Goal: Transaction & Acquisition: Purchase product/service

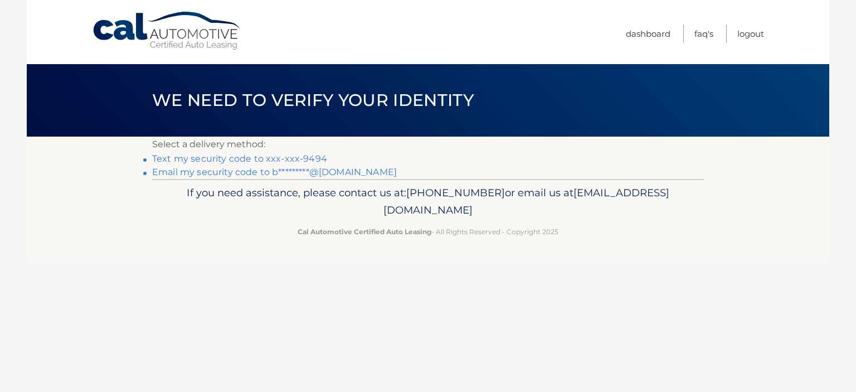
click at [173, 158] on link "Text my security code to xxx-xxx-9494" at bounding box center [239, 158] width 175 height 11
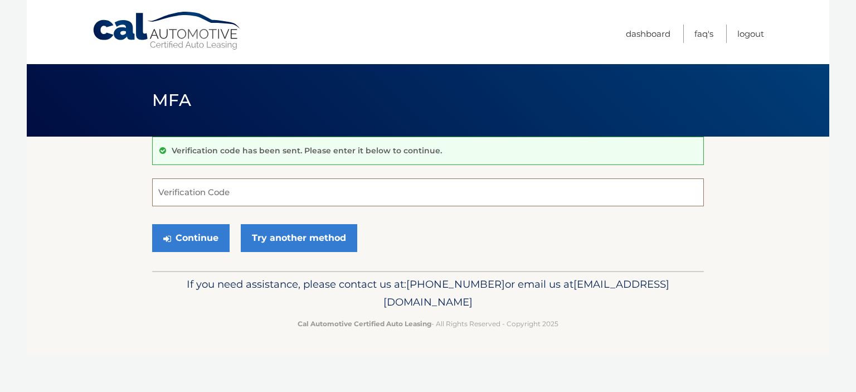
click at [231, 192] on input "Verification Code" at bounding box center [428, 192] width 552 height 28
type input "123211"
click at [184, 233] on button "Continue" at bounding box center [190, 238] width 77 height 28
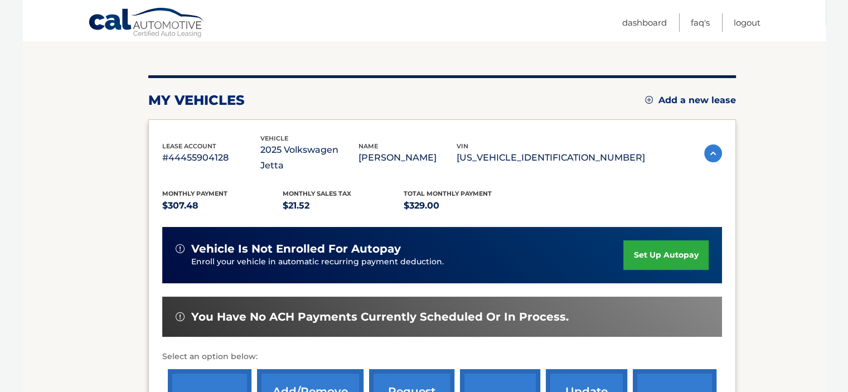
scroll to position [171, 0]
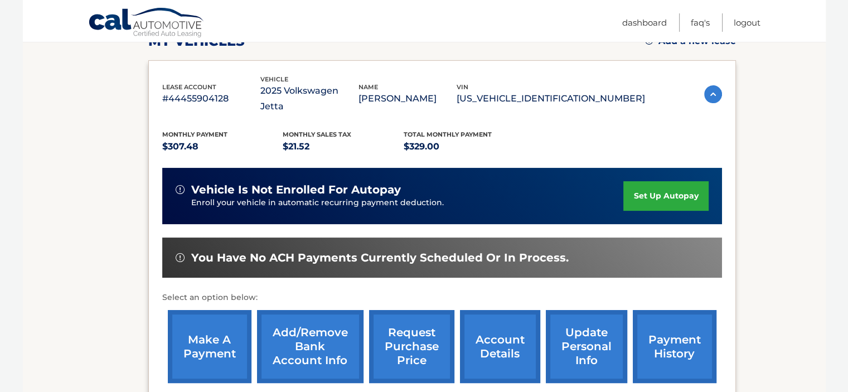
click at [206, 336] on link "make a payment" at bounding box center [210, 346] width 84 height 73
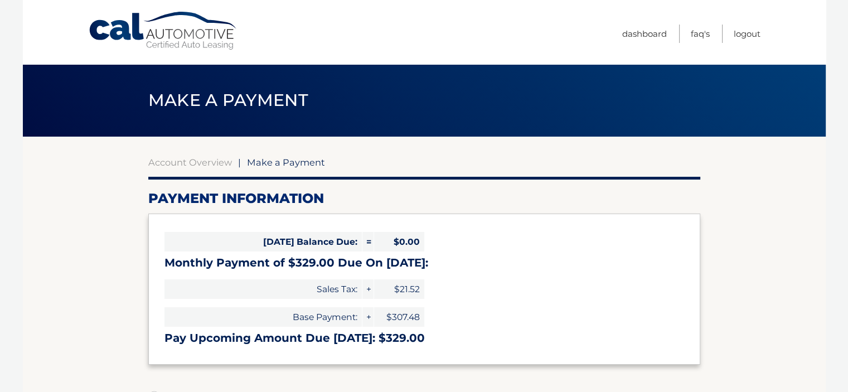
select select "ZDQ0NWJkYTUtYjQxMy00MzZjLWJjYjYtNTI2ZDdiY2Y4NDhj"
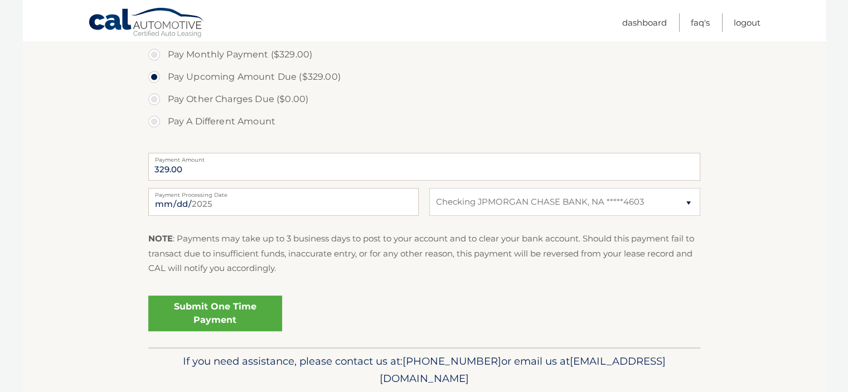
scroll to position [378, 0]
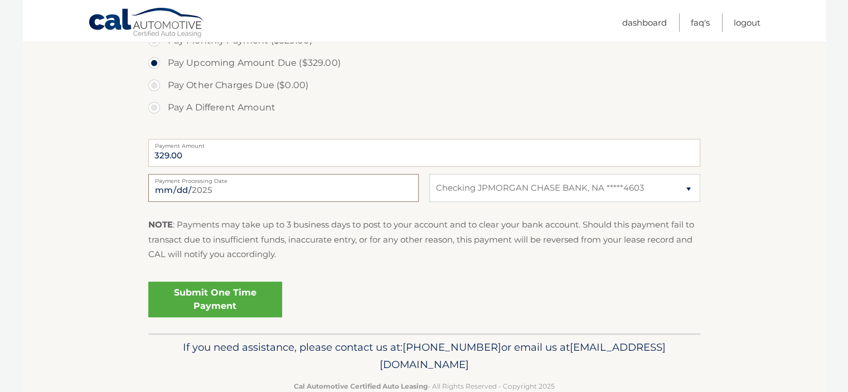
click at [246, 188] on input "2025-09-26" at bounding box center [283, 188] width 270 height 28
click at [402, 184] on input "2025-09-29" at bounding box center [283, 188] width 270 height 28
type input "2025-09-30"
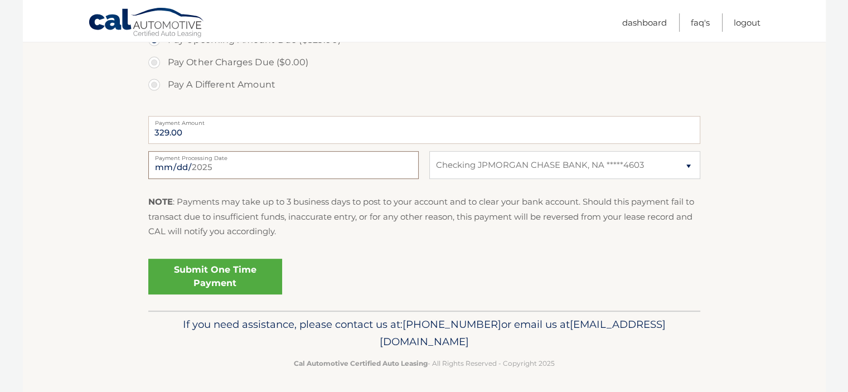
scroll to position [403, 0]
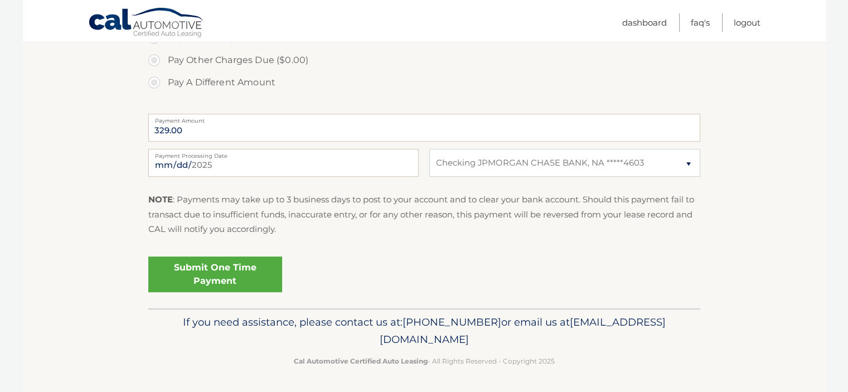
click at [225, 275] on link "Submit One Time Payment" at bounding box center [215, 274] width 134 height 36
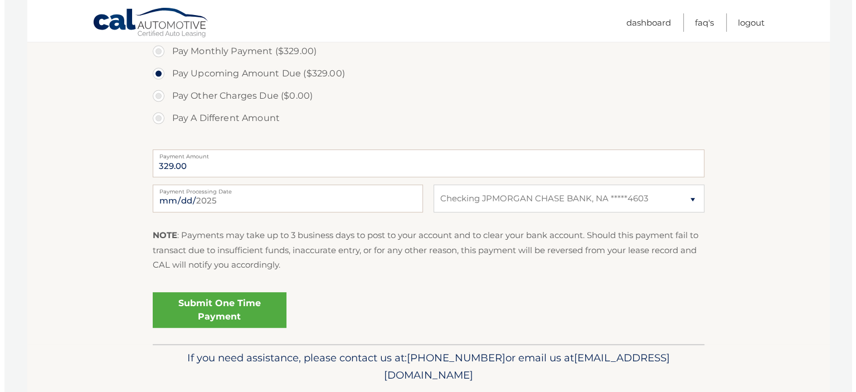
scroll to position [371, 0]
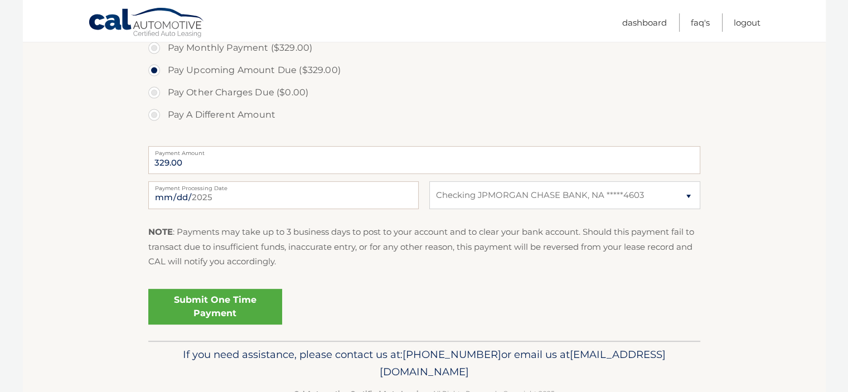
click at [213, 299] on link "Submit One Time Payment" at bounding box center [215, 307] width 134 height 36
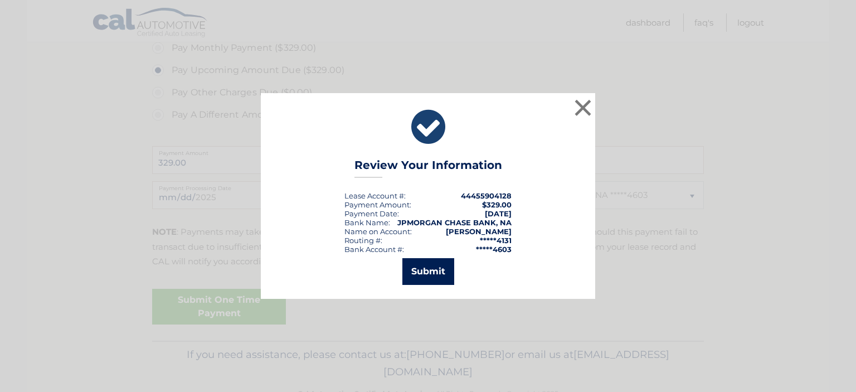
click at [430, 271] on button "Submit" at bounding box center [428, 271] width 52 height 27
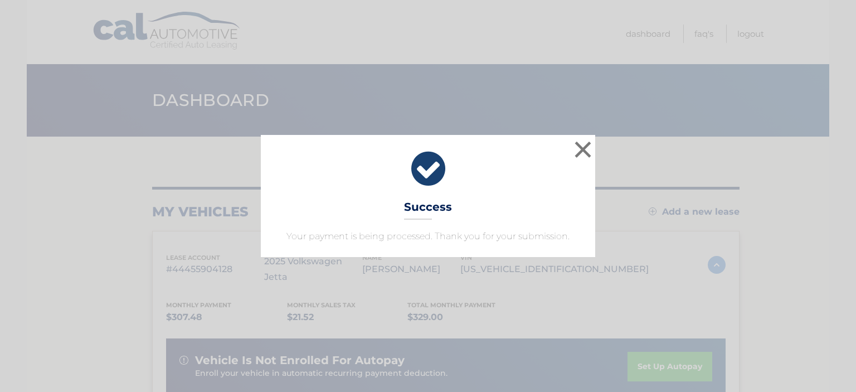
click at [571, 153] on icon at bounding box center [428, 169] width 306 height 40
click at [579, 149] on button "×" at bounding box center [583, 149] width 22 height 22
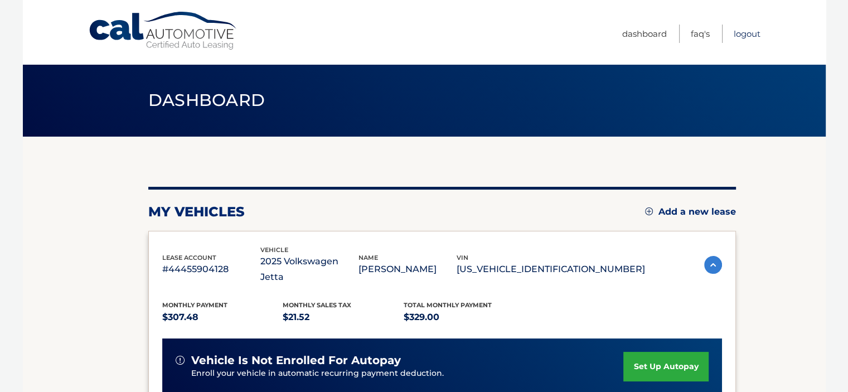
click at [749, 35] on link "Logout" at bounding box center [746, 34] width 27 height 18
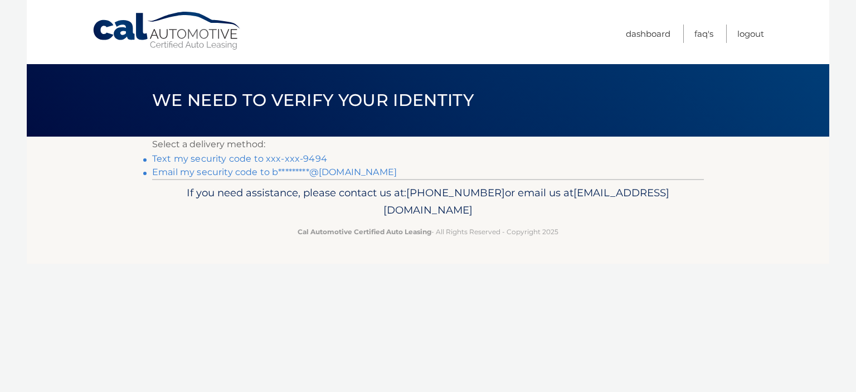
click at [217, 160] on link "Text my security code to xxx-xxx-9494" at bounding box center [239, 158] width 175 height 11
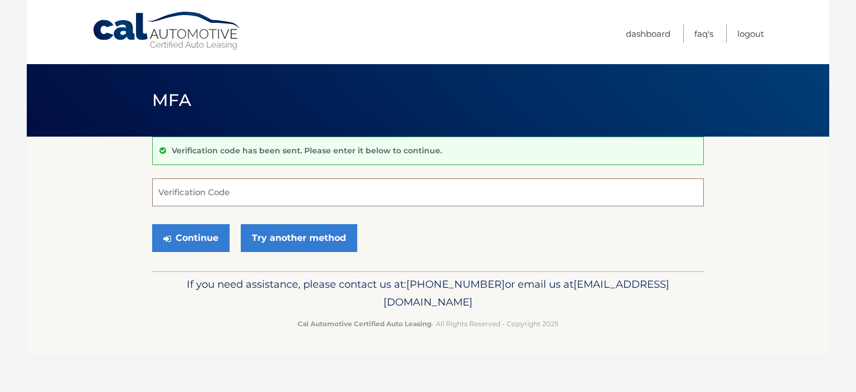
click at [234, 191] on input "Verification Code" at bounding box center [428, 192] width 552 height 28
type input "918206"
click at [194, 241] on button "Continue" at bounding box center [190, 238] width 77 height 28
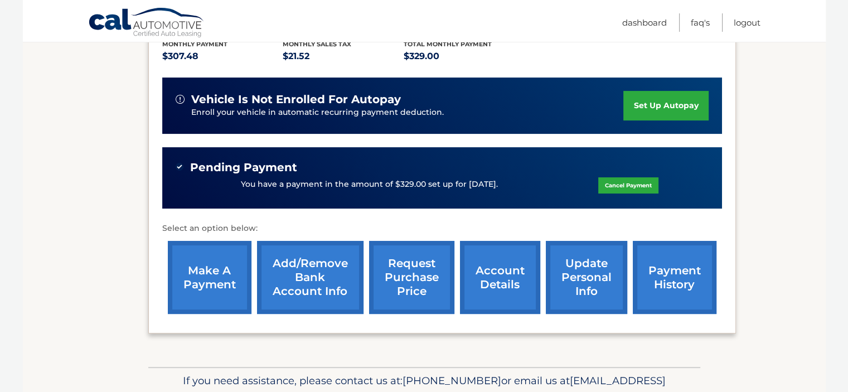
scroll to position [303, 0]
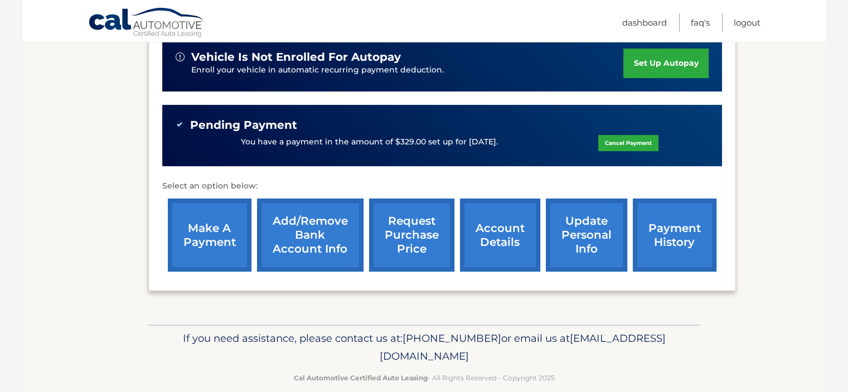
click at [659, 225] on link "payment history" at bounding box center [674, 234] width 84 height 73
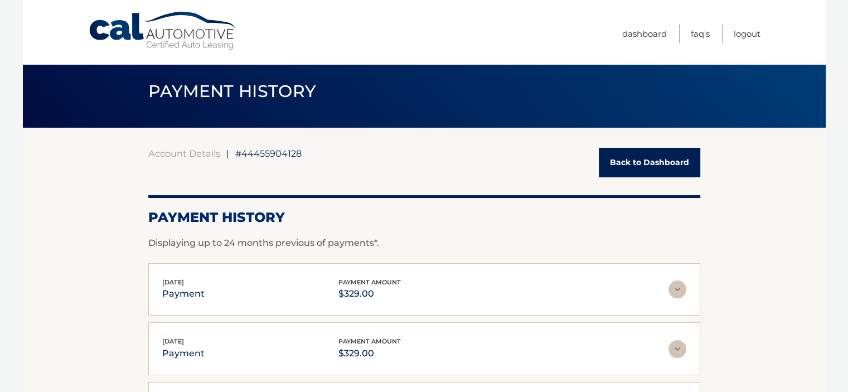
scroll to position [8, 0]
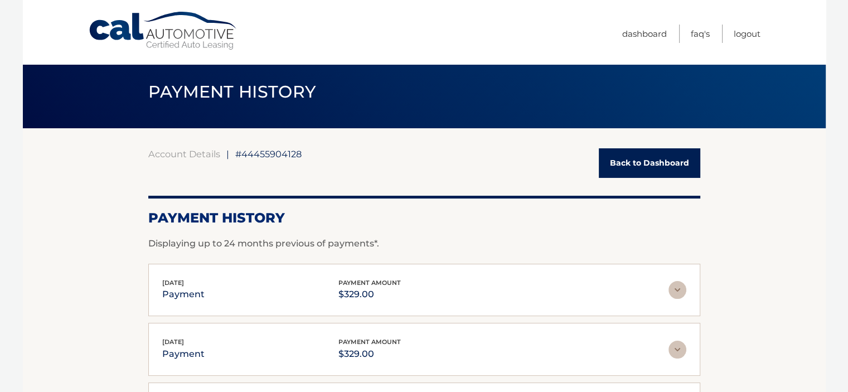
click at [665, 149] on link "Back to Dashboard" at bounding box center [648, 163] width 101 height 30
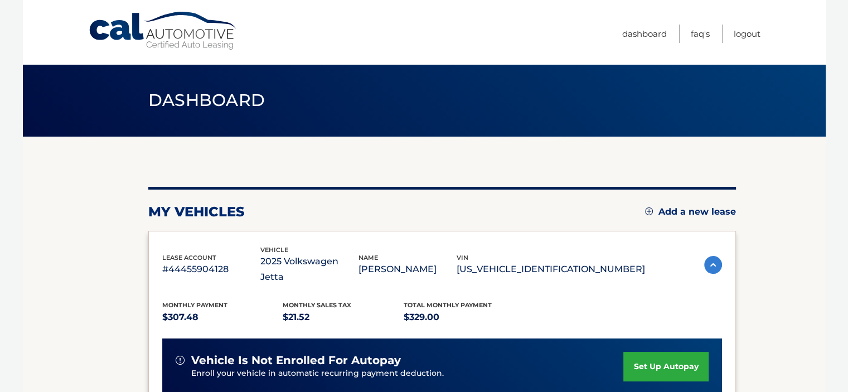
click at [708, 256] on img at bounding box center [713, 265] width 18 height 18
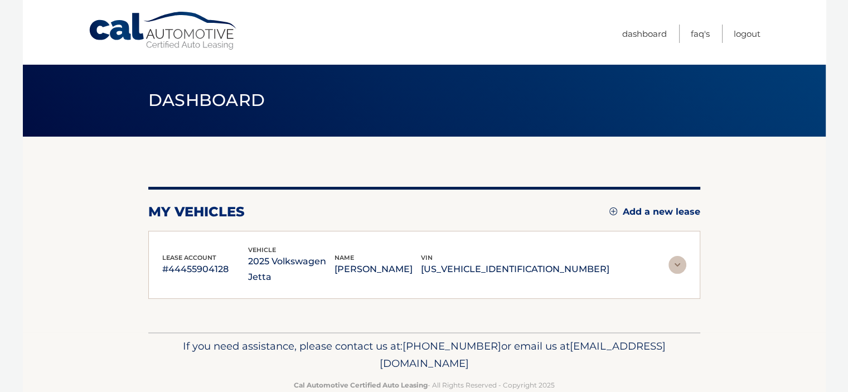
click at [675, 257] on img at bounding box center [677, 265] width 18 height 18
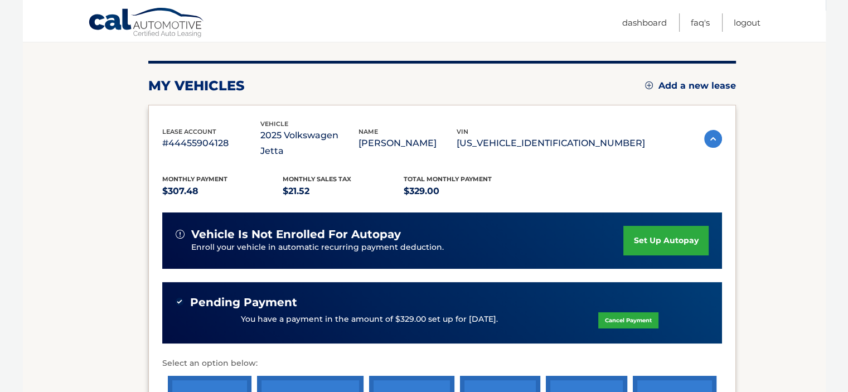
scroll to position [134, 0]
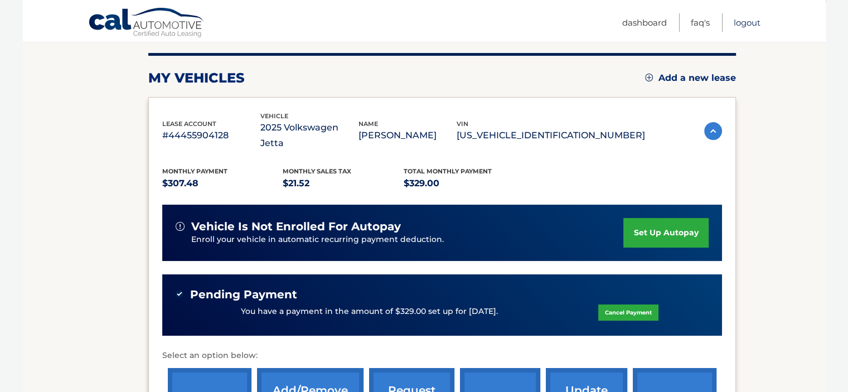
click at [743, 21] on link "Logout" at bounding box center [746, 22] width 27 height 18
